Goal: Task Accomplishment & Management: Use online tool/utility

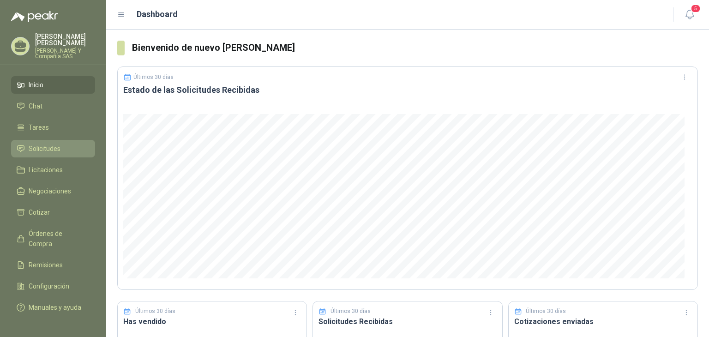
click at [51, 146] on span "Solicitudes" at bounding box center [45, 149] width 32 height 10
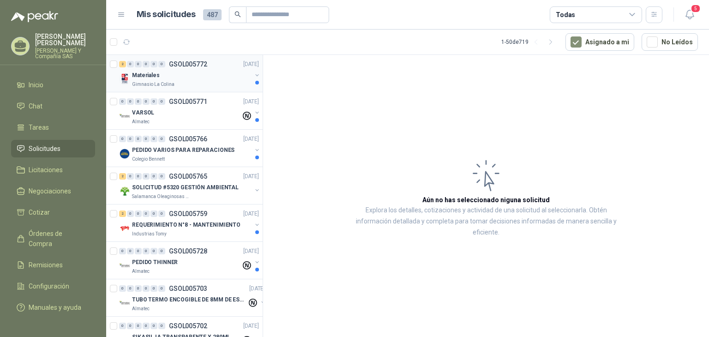
click at [140, 75] on p "Materiales" at bounding box center [146, 75] width 28 height 9
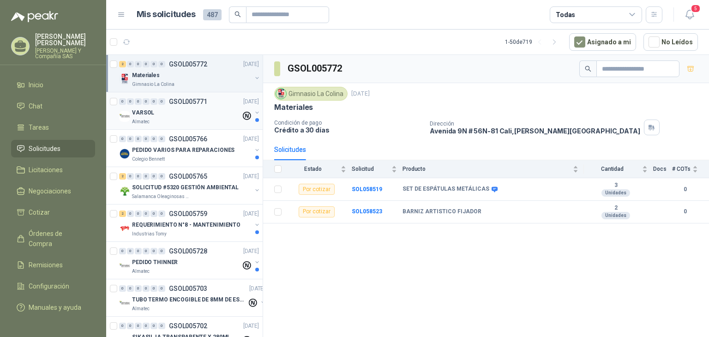
click at [140, 115] on p "VARSOL" at bounding box center [143, 112] width 22 height 9
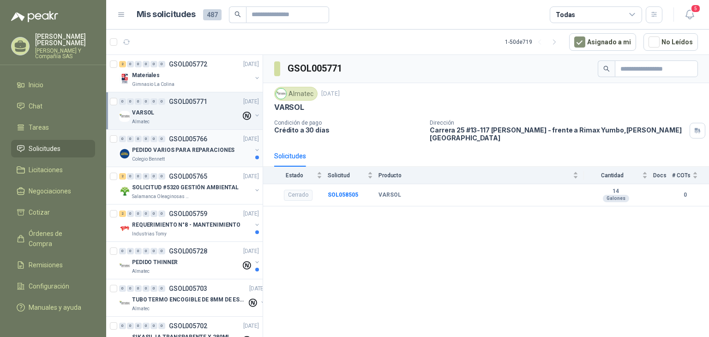
click at [145, 152] on p "PEDIDO VARIOS PARA REPARACIONES" at bounding box center [183, 150] width 102 height 9
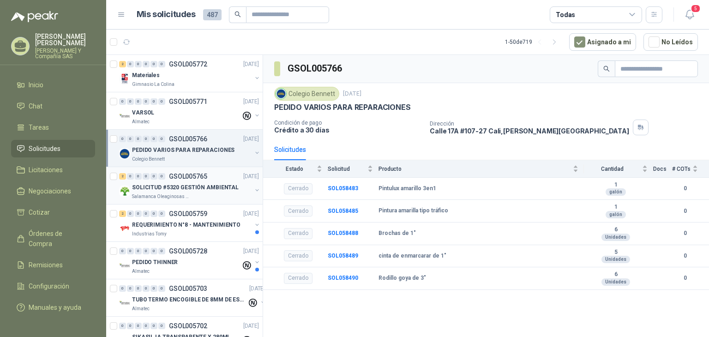
click at [156, 184] on p "SOLICITUD #5320 GESTIÓN AMBIENTAL" at bounding box center [185, 187] width 107 height 9
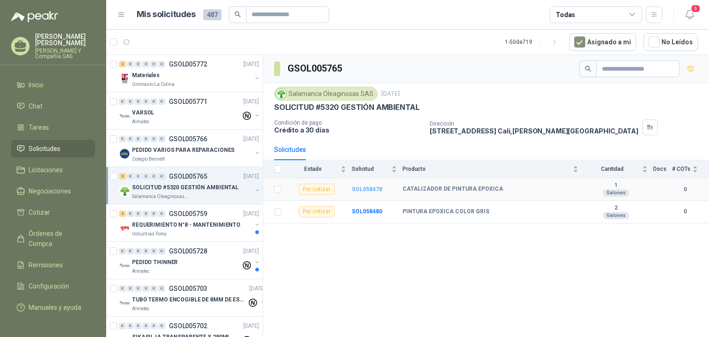
click at [357, 191] on b "SOL058478" at bounding box center [367, 189] width 30 height 6
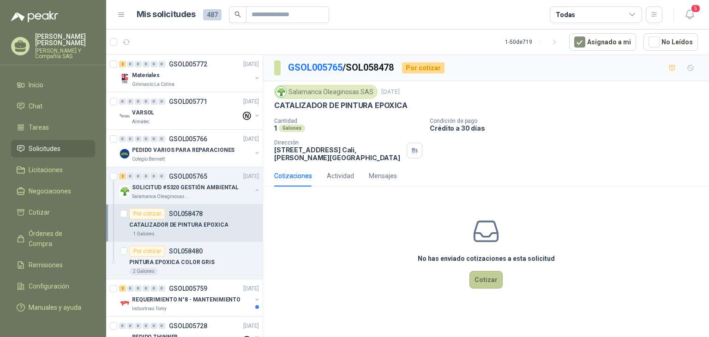
click at [481, 271] on button "Cotizar" at bounding box center [485, 280] width 33 height 18
